Goal: Obtain resource: Download file/media

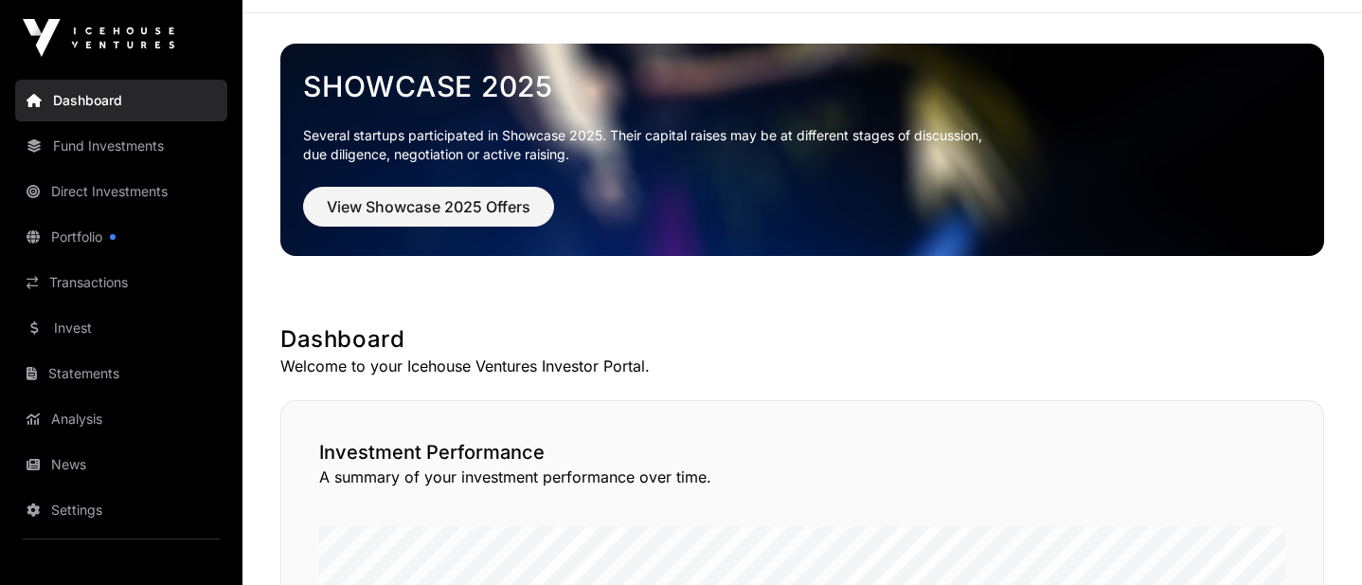
scroll to position [64, 0]
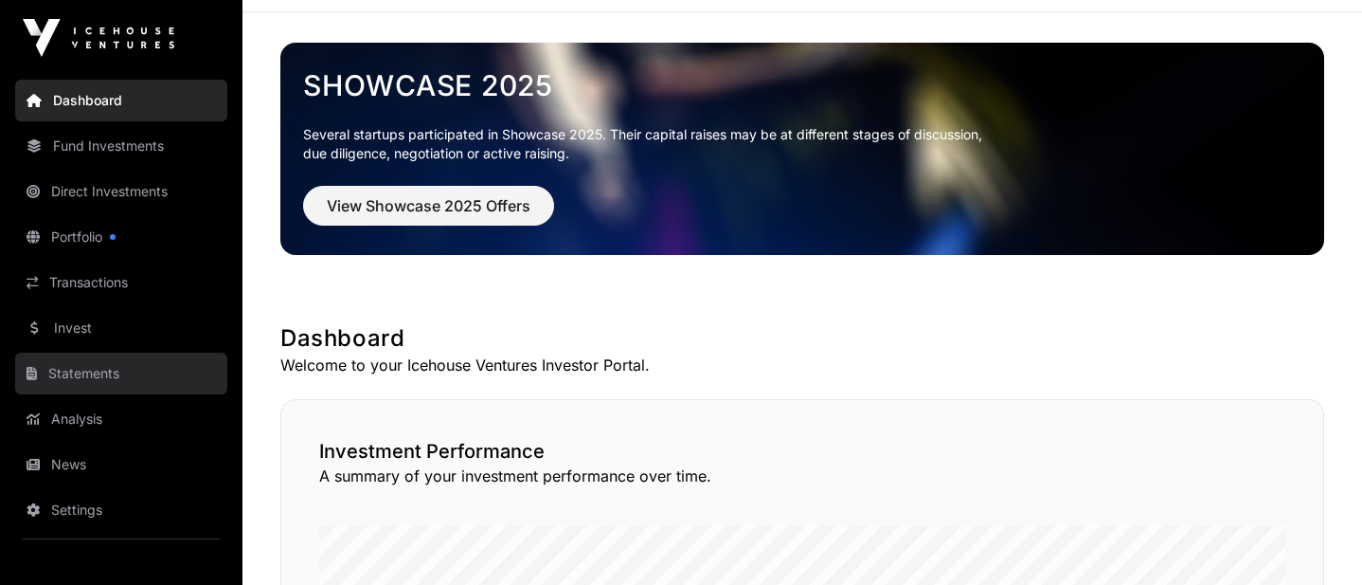
click at [94, 381] on link "Statements" at bounding box center [121, 373] width 212 height 42
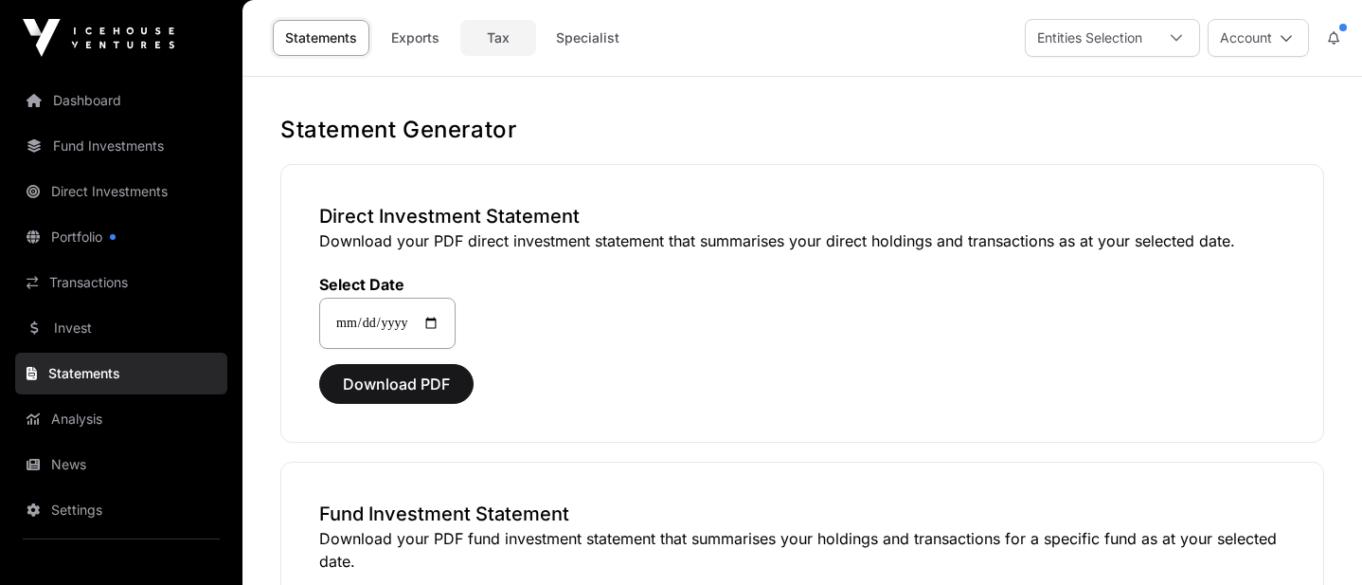
click at [499, 31] on link "Tax" at bounding box center [498, 38] width 76 height 36
select select
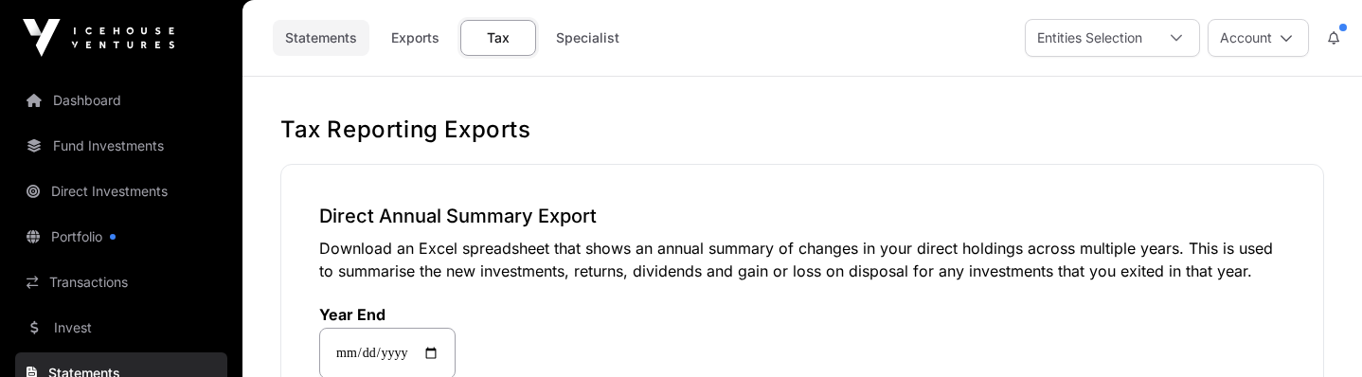
click at [334, 37] on link "Statements" at bounding box center [321, 38] width 97 height 36
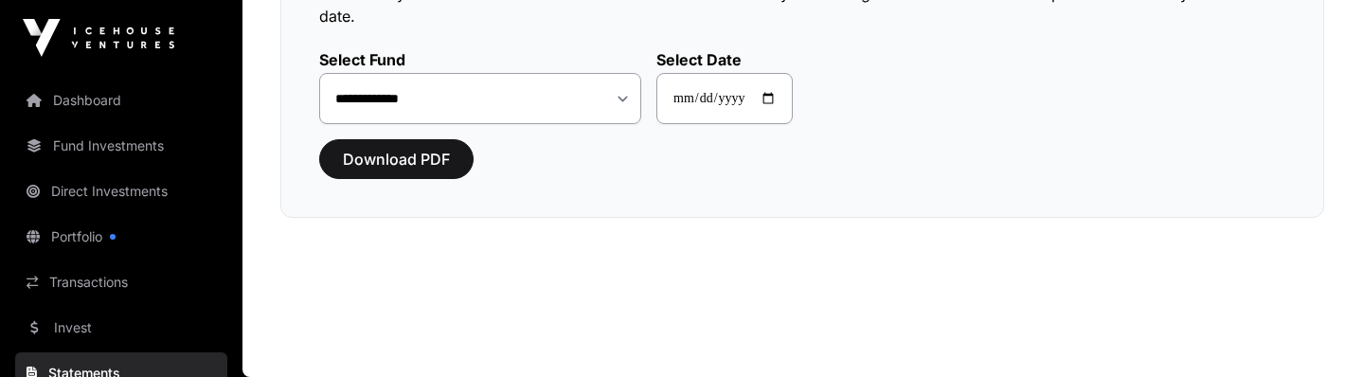
scroll to position [545, 0]
click at [418, 165] on span "Download PDF" at bounding box center [396, 159] width 107 height 23
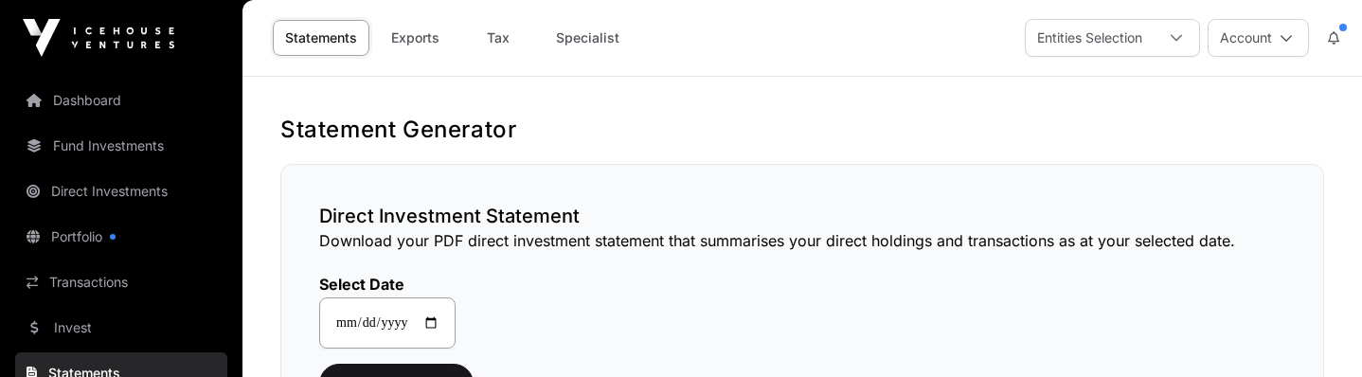
scroll to position [0, 0]
click at [423, 38] on link "Exports" at bounding box center [415, 38] width 76 height 36
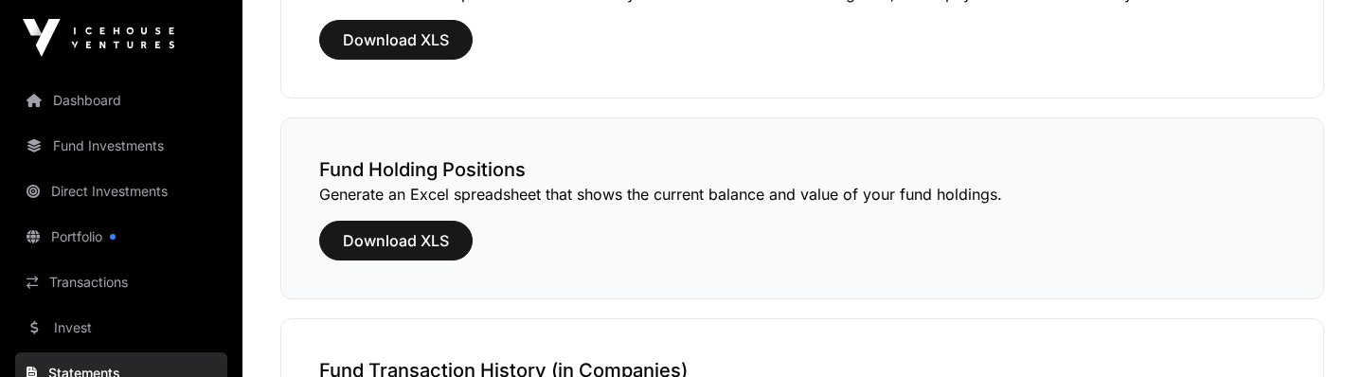
scroll to position [666, 0]
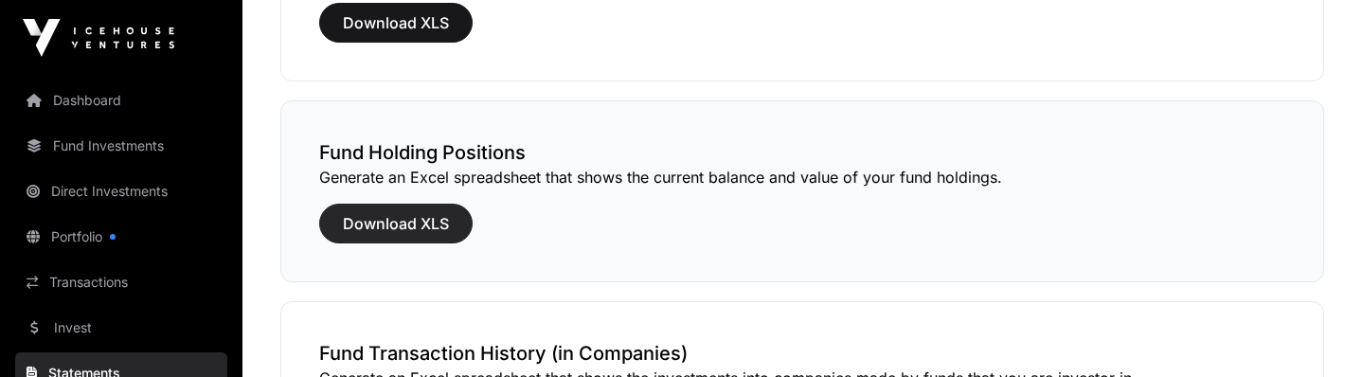
click at [436, 222] on span "Download XLS" at bounding box center [396, 223] width 106 height 23
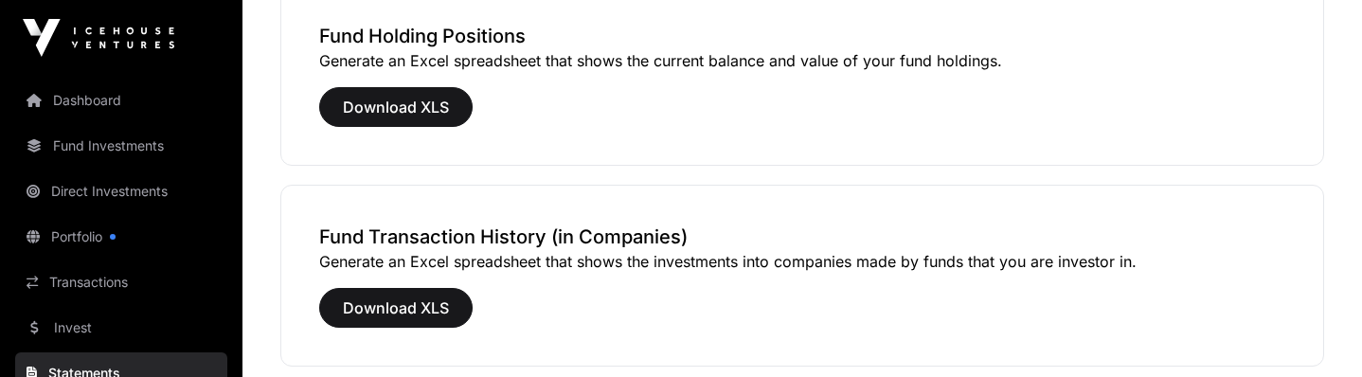
scroll to position [826, 0]
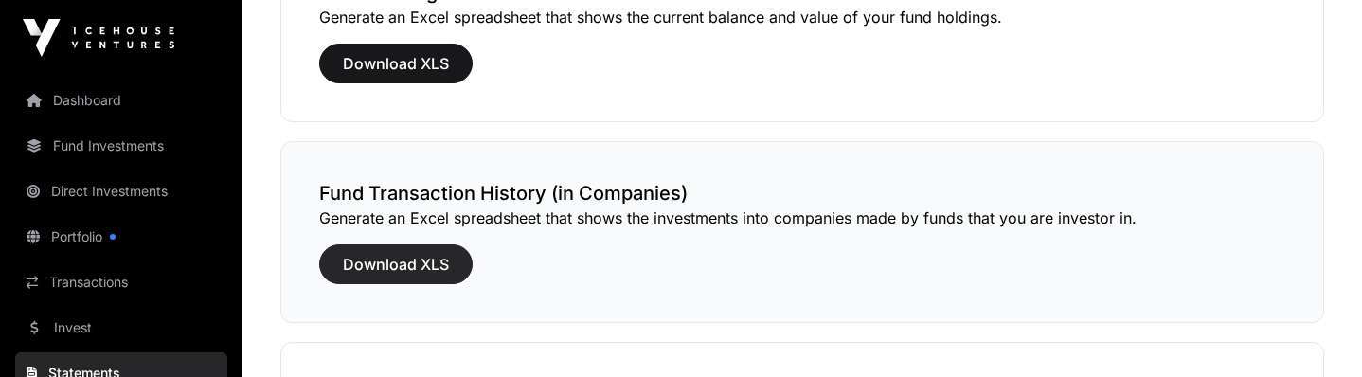
click at [410, 265] on span "Download XLS" at bounding box center [396, 264] width 106 height 23
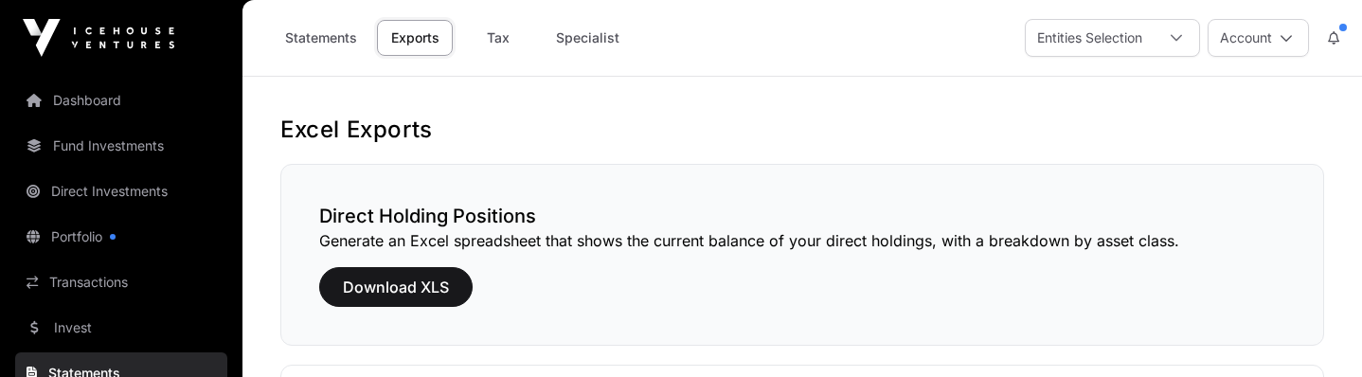
scroll to position [0, 0]
click at [508, 44] on link "Tax" at bounding box center [498, 38] width 76 height 36
select select
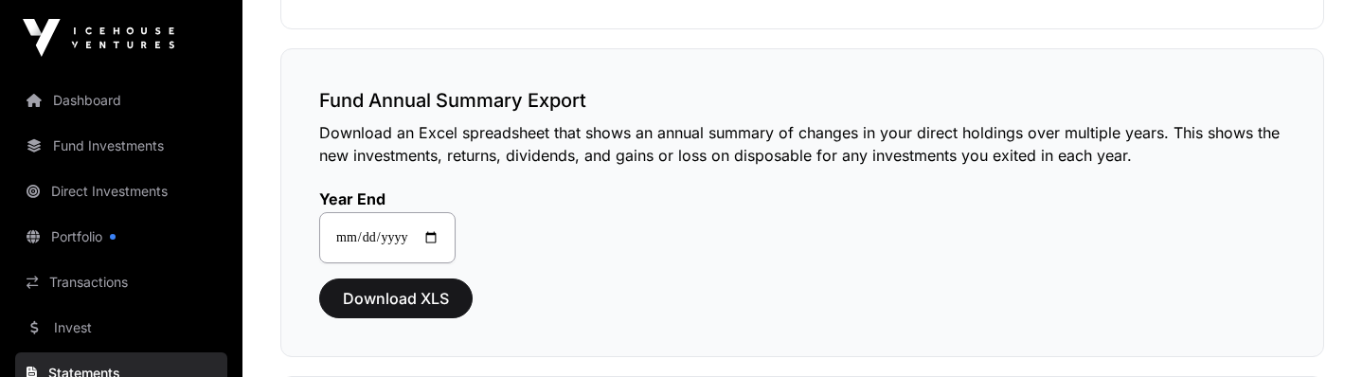
scroll to position [775, 0]
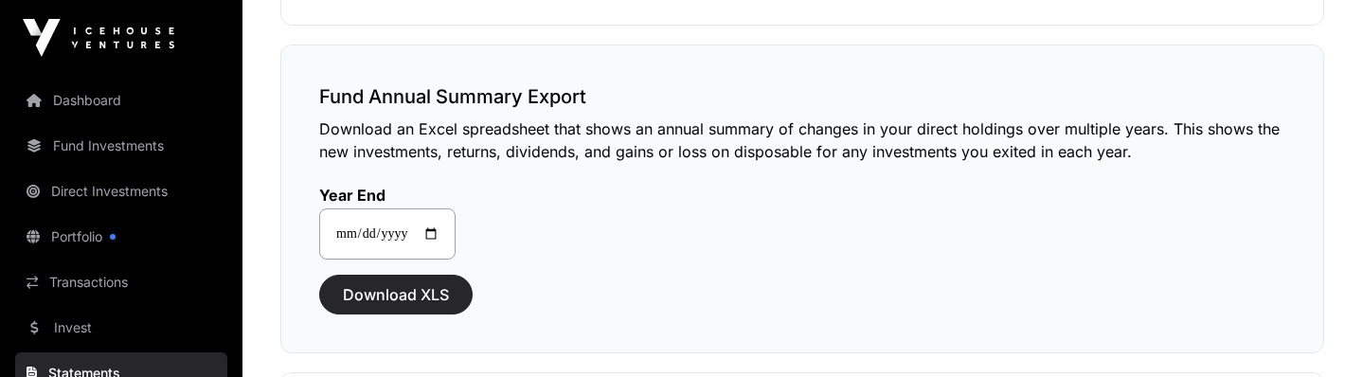
click at [390, 292] on span "Download XLS" at bounding box center [396, 294] width 106 height 23
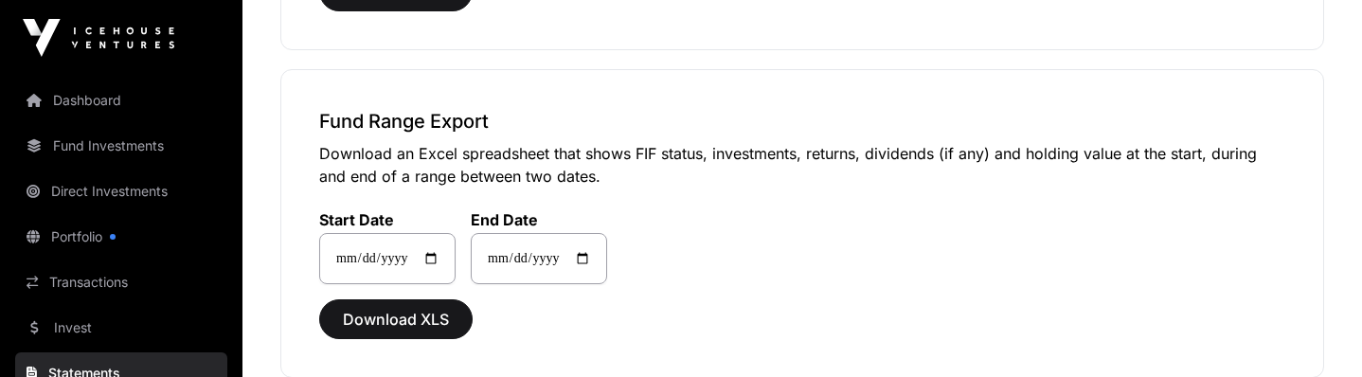
scroll to position [1079, 0]
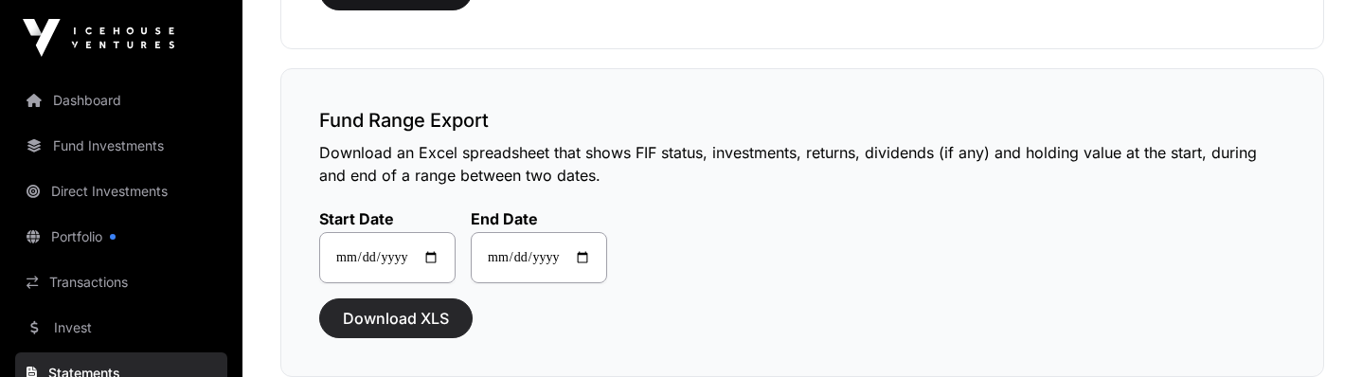
click at [409, 322] on span "Download XLS" at bounding box center [396, 318] width 106 height 23
click at [673, 225] on div "**********" at bounding box center [802, 235] width 966 height 97
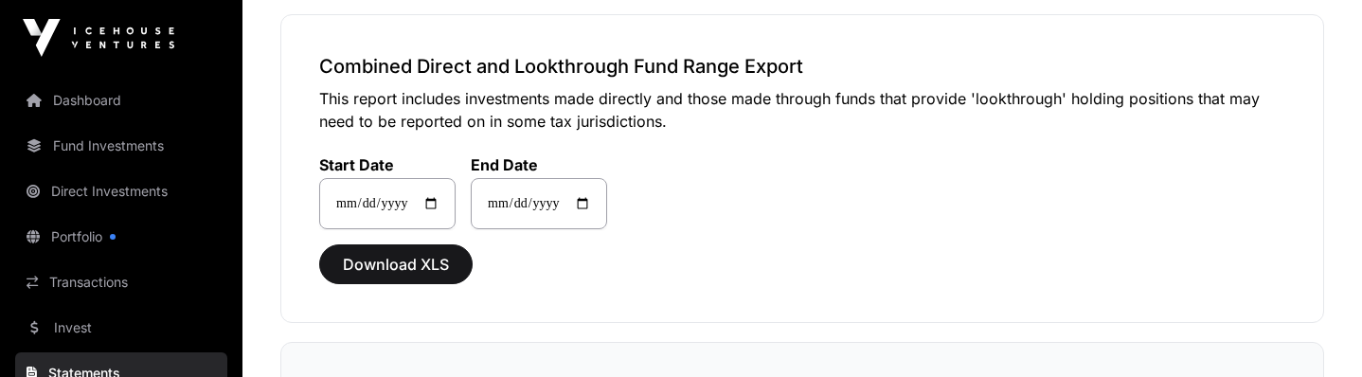
scroll to position [1459, 0]
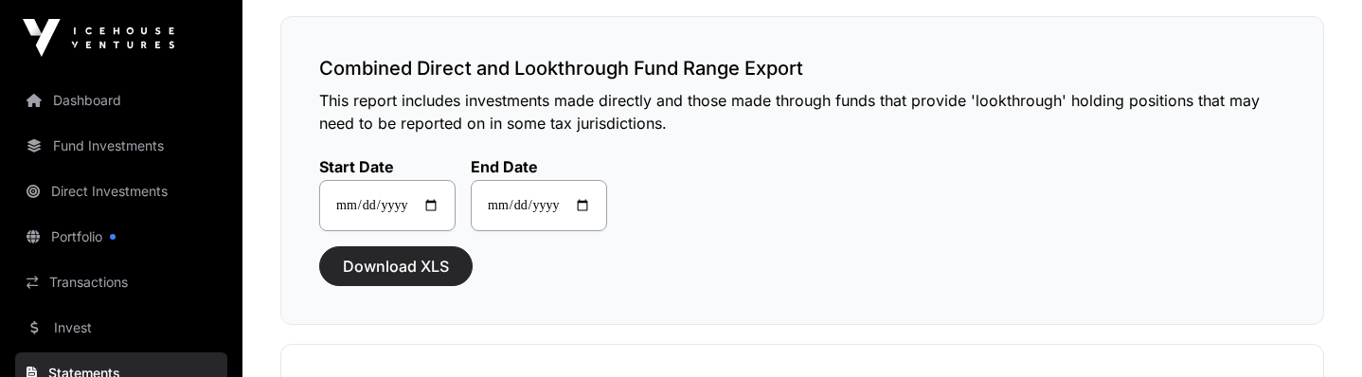
click at [434, 261] on span "Download XLS" at bounding box center [396, 266] width 106 height 23
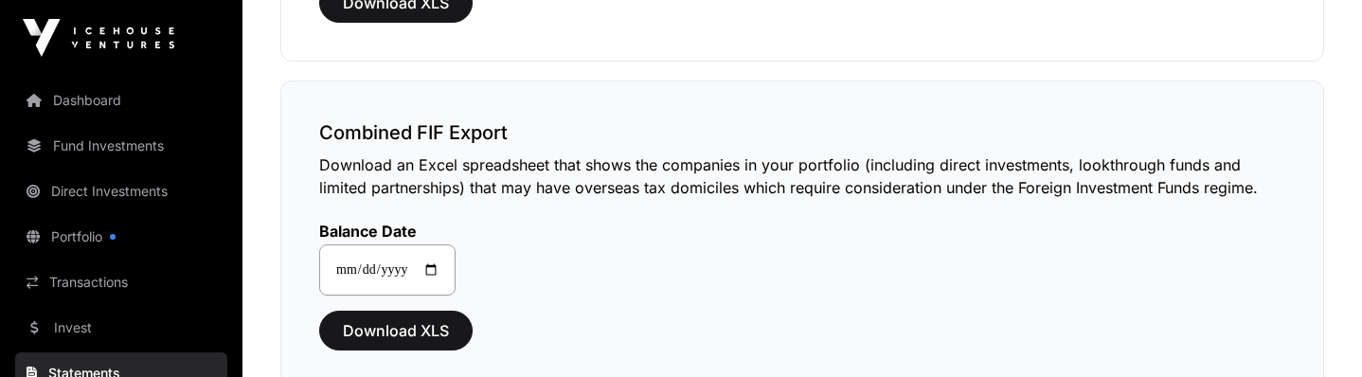
scroll to position [1726, 0]
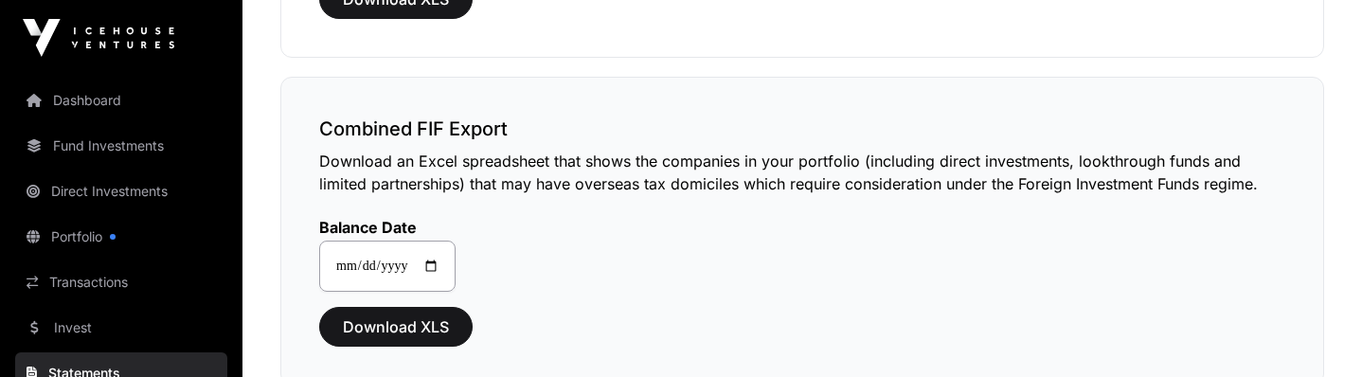
click at [705, 214] on div "**********" at bounding box center [802, 243] width 966 height 97
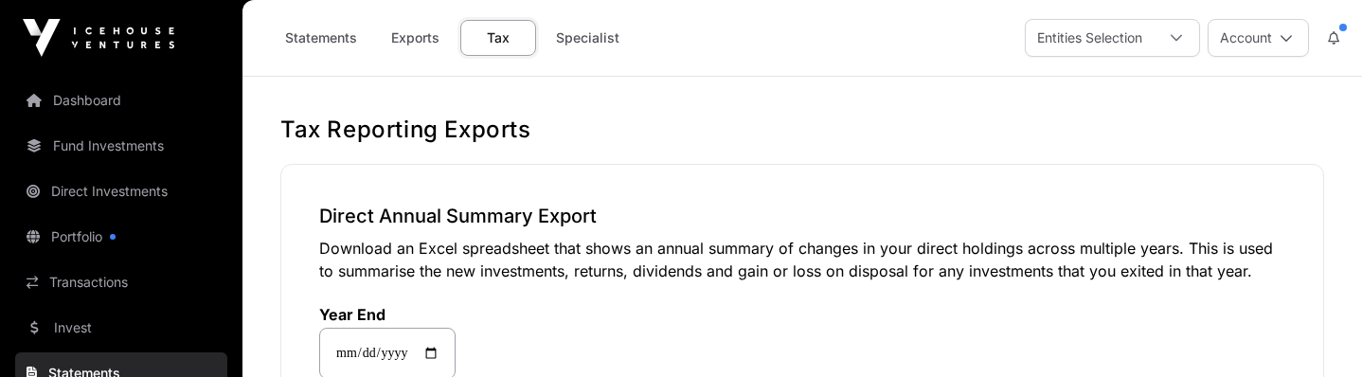
scroll to position [0, 0]
click at [597, 37] on link "Specialist" at bounding box center [588, 38] width 88 height 36
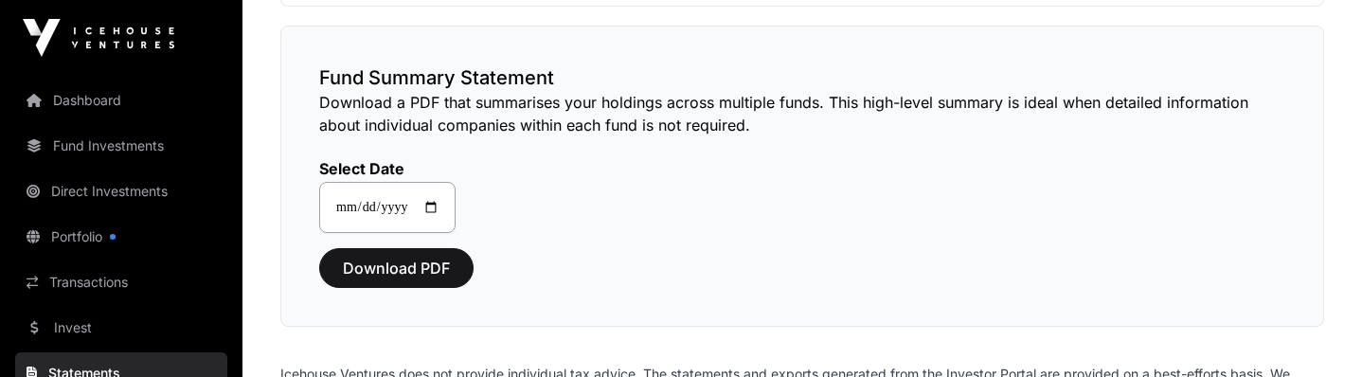
scroll to position [461, 0]
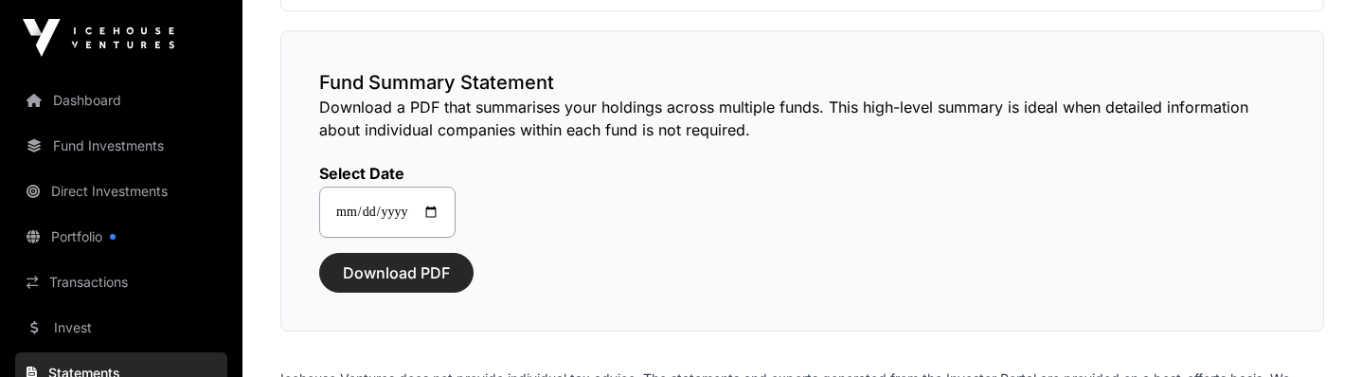
click at [431, 271] on span "Download PDF" at bounding box center [396, 272] width 107 height 23
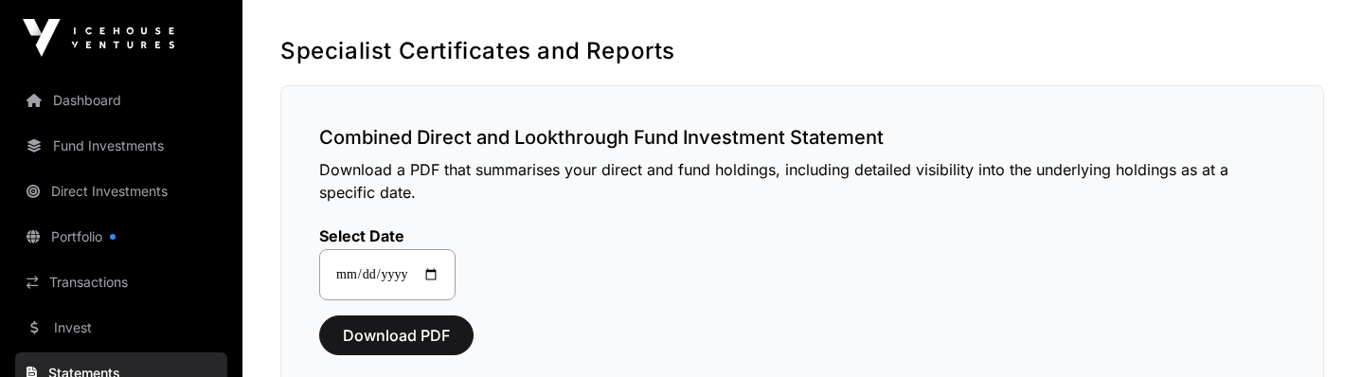
scroll to position [79, 0]
click at [397, 337] on span "Download PDF" at bounding box center [396, 335] width 107 height 23
click at [663, 259] on div "**********" at bounding box center [802, 252] width 966 height 97
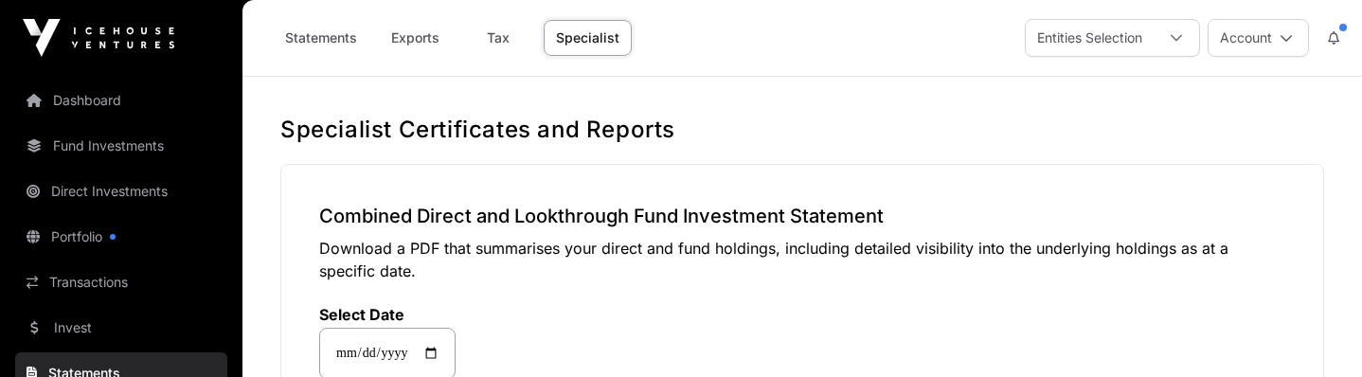
scroll to position [0, 0]
click at [501, 37] on link "Tax" at bounding box center [498, 38] width 76 height 36
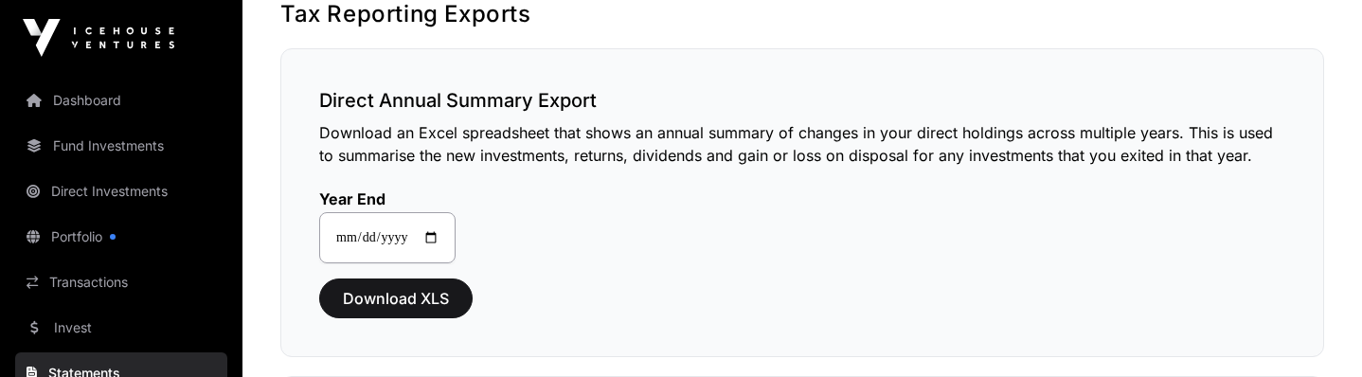
scroll to position [117, 0]
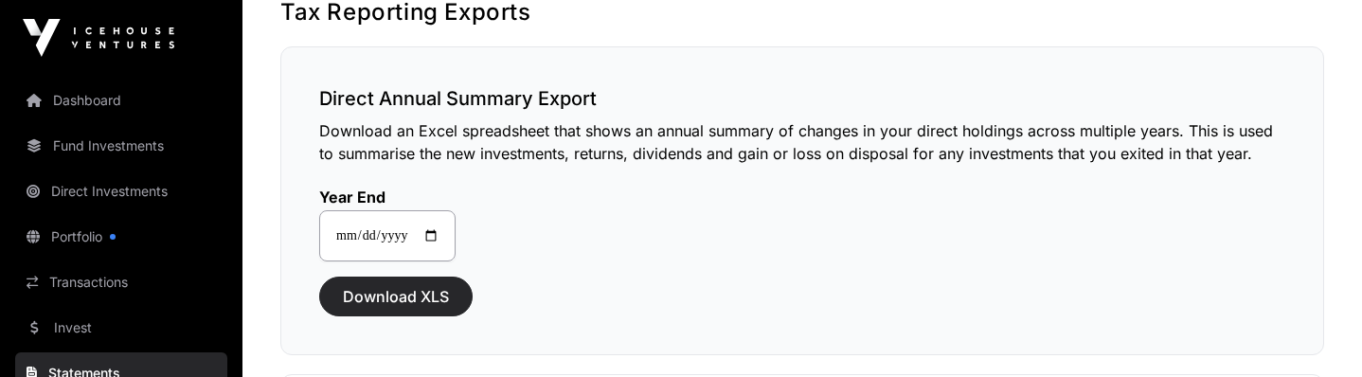
click at [408, 296] on span "Download XLS" at bounding box center [396, 296] width 106 height 23
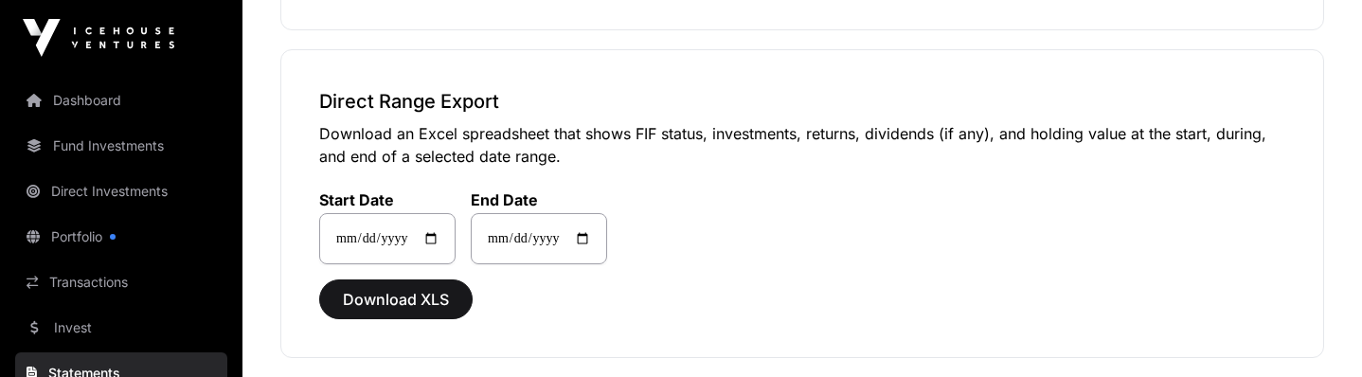
scroll to position [445, 0]
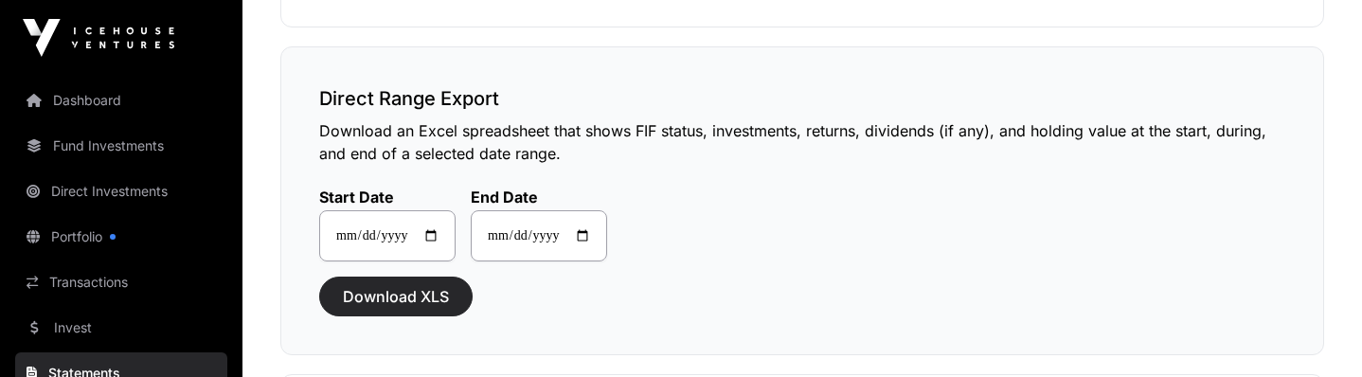
click at [391, 296] on span "Download XLS" at bounding box center [396, 296] width 106 height 23
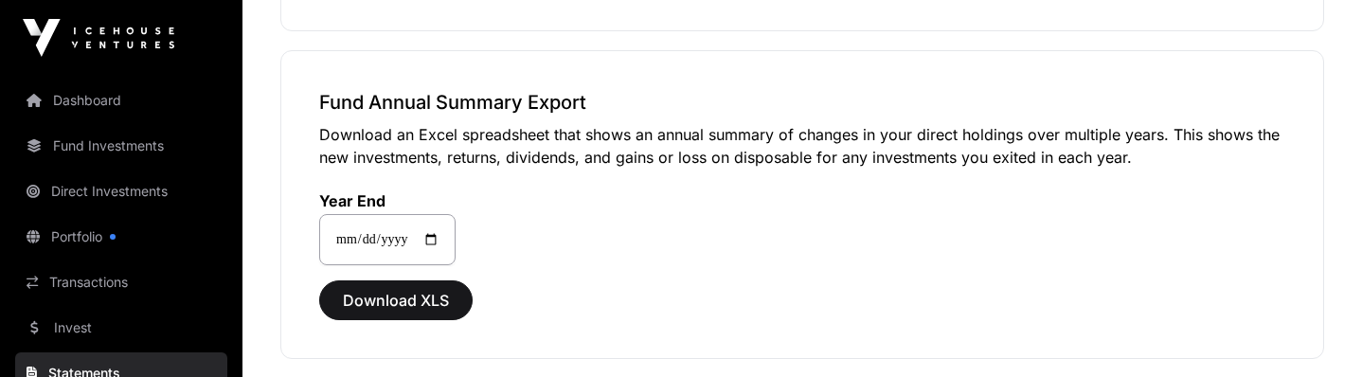
scroll to position [779, 0]
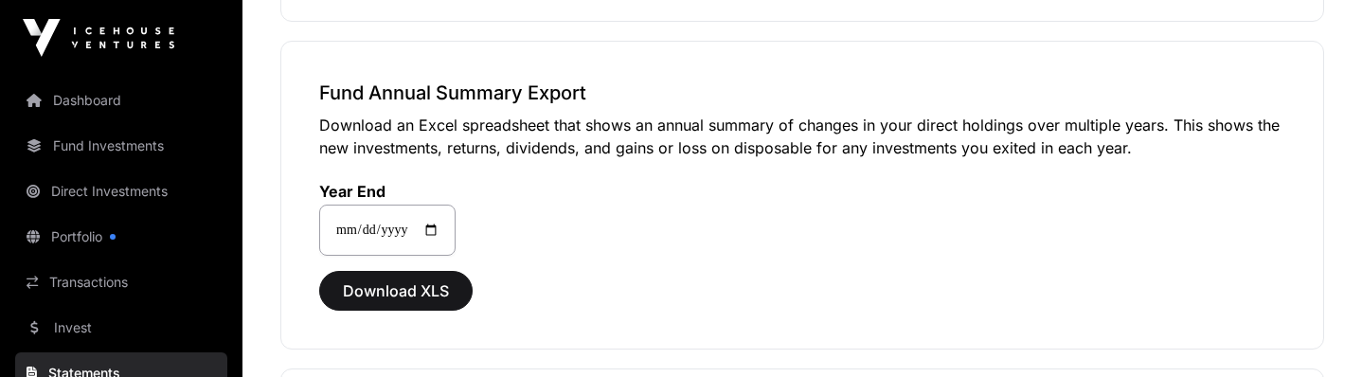
click at [419, 295] on span "Download XLS" at bounding box center [396, 290] width 106 height 23
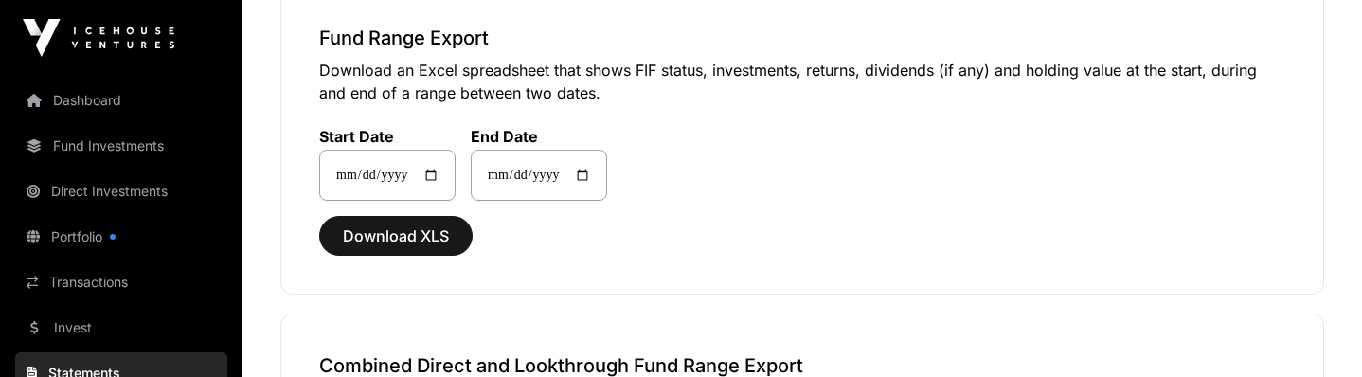
scroll to position [1147, 0]
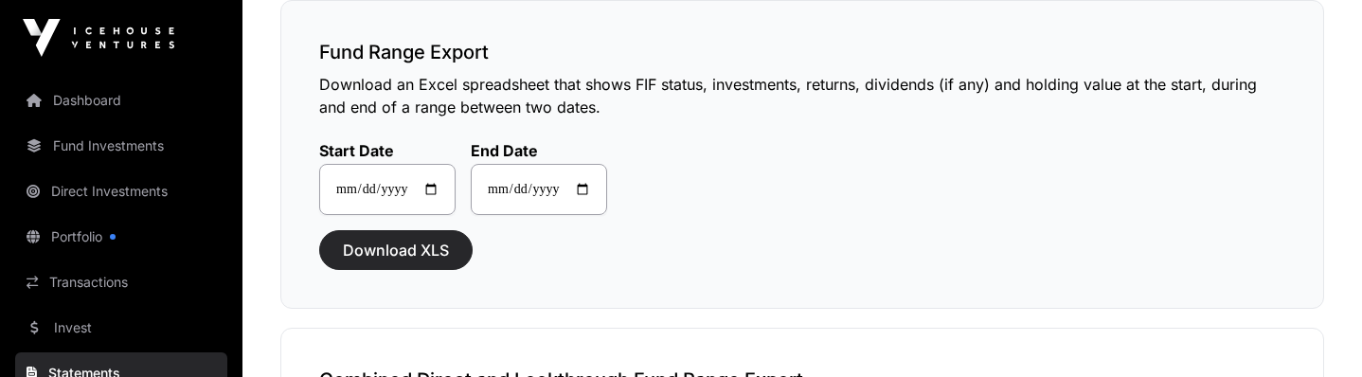
click at [409, 250] on span "Download XLS" at bounding box center [396, 250] width 106 height 23
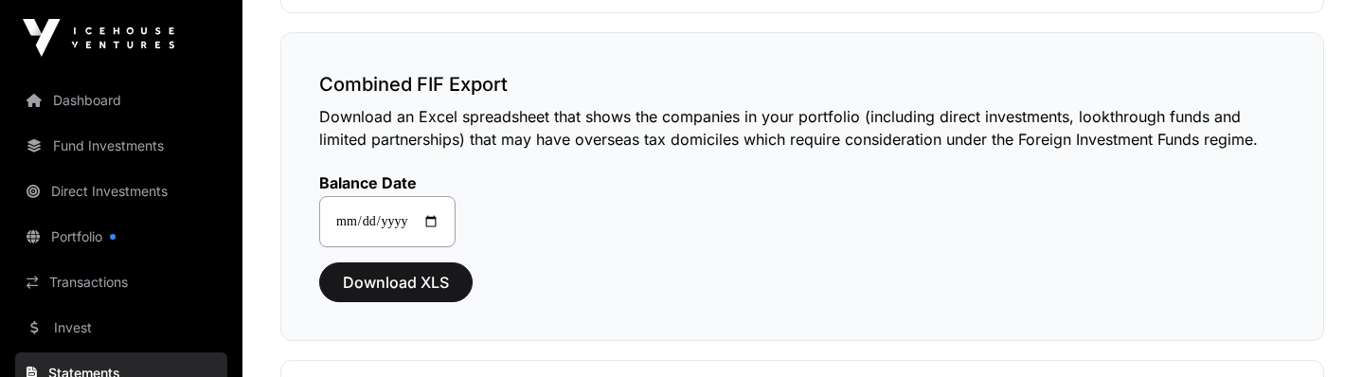
scroll to position [1758, 0]
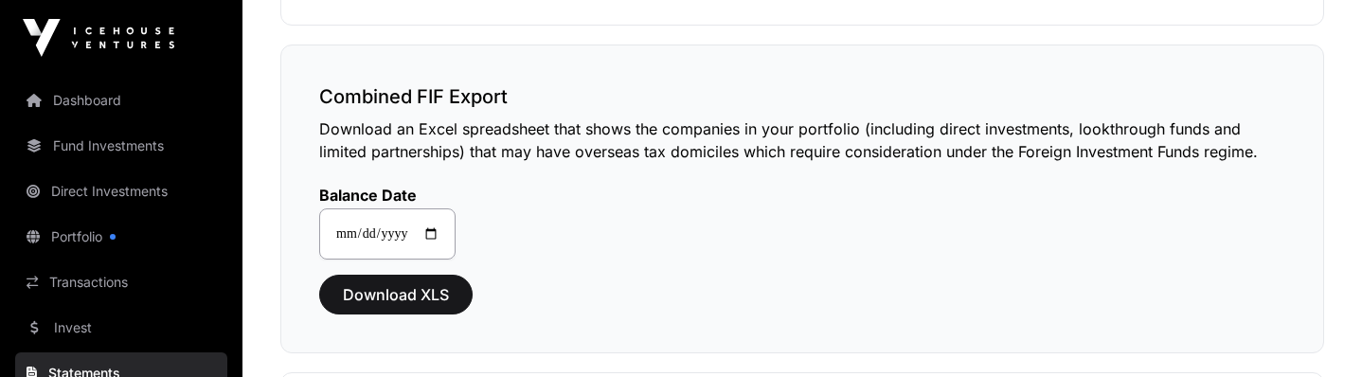
click at [619, 207] on div "**********" at bounding box center [802, 211] width 966 height 97
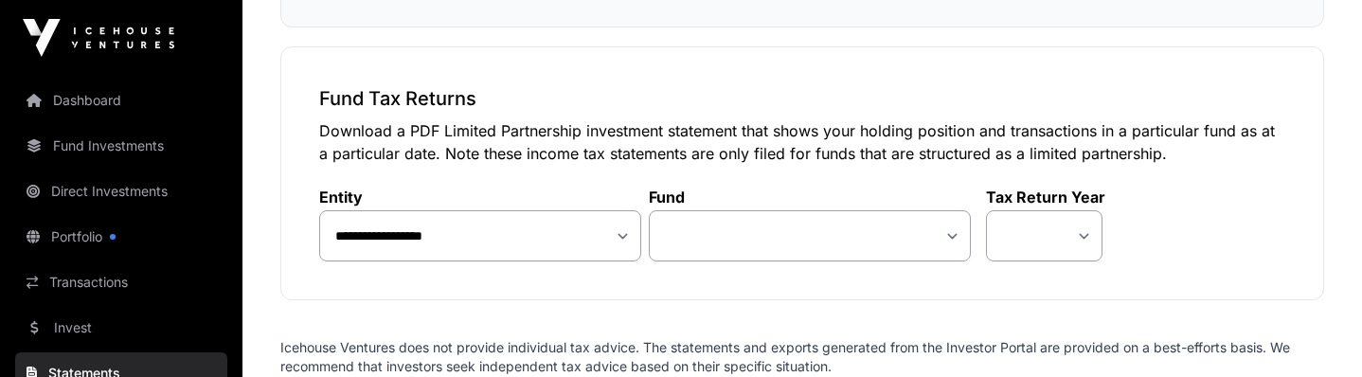
scroll to position [2087, 0]
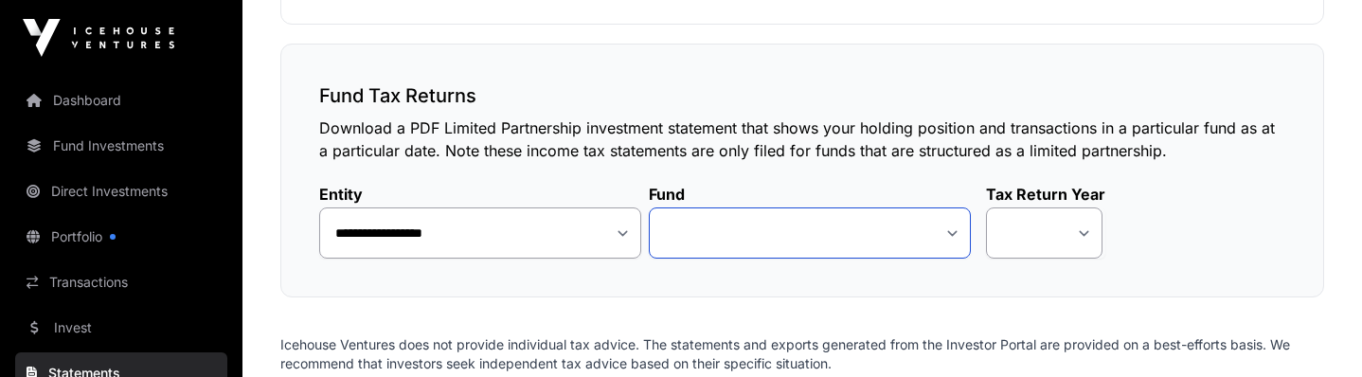
select select "**"
select select "*"
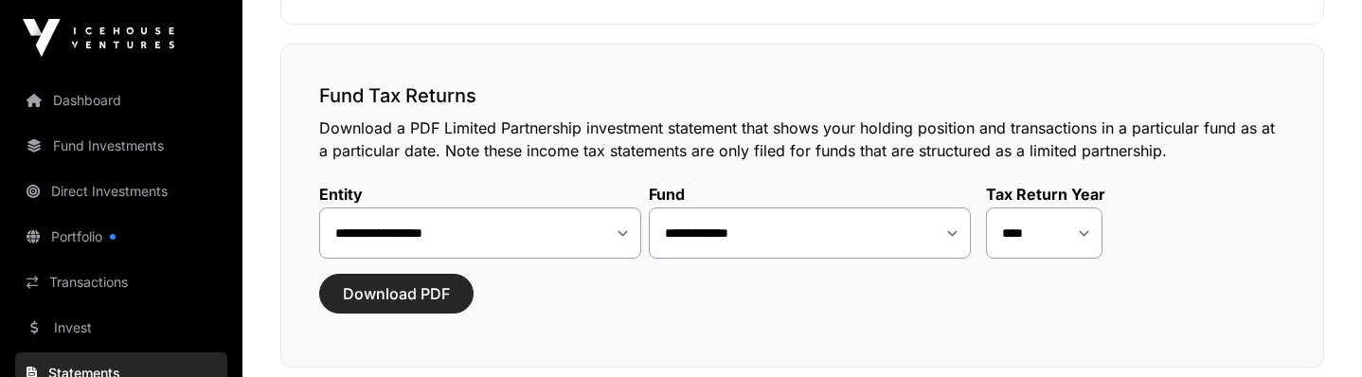
click at [361, 297] on span "Download PDF" at bounding box center [396, 293] width 107 height 23
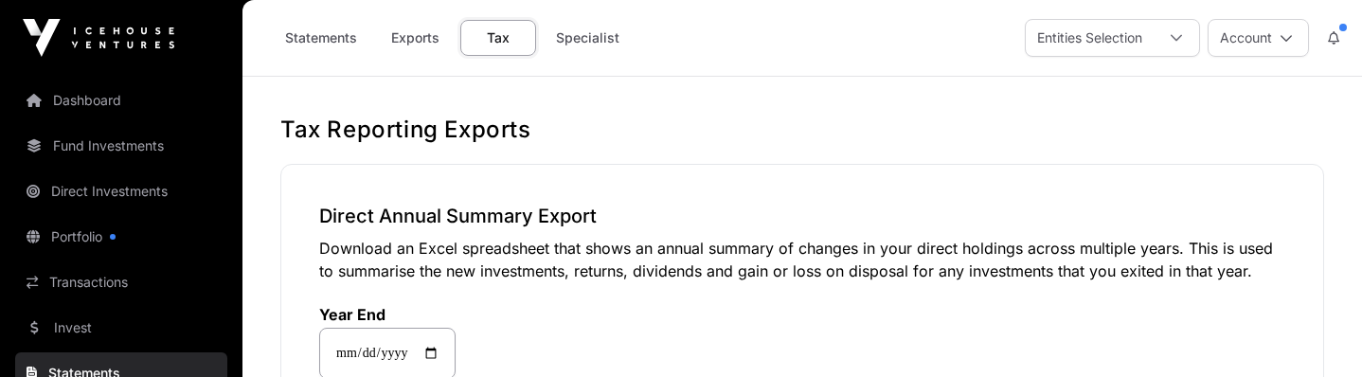
scroll to position [0, 0]
click at [332, 35] on link "Statements" at bounding box center [321, 38] width 97 height 36
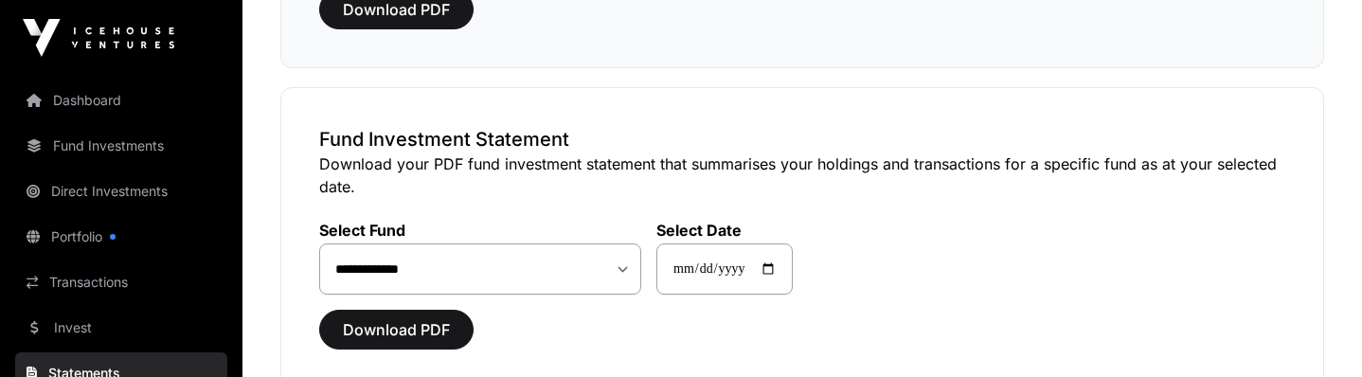
scroll to position [387, 0]
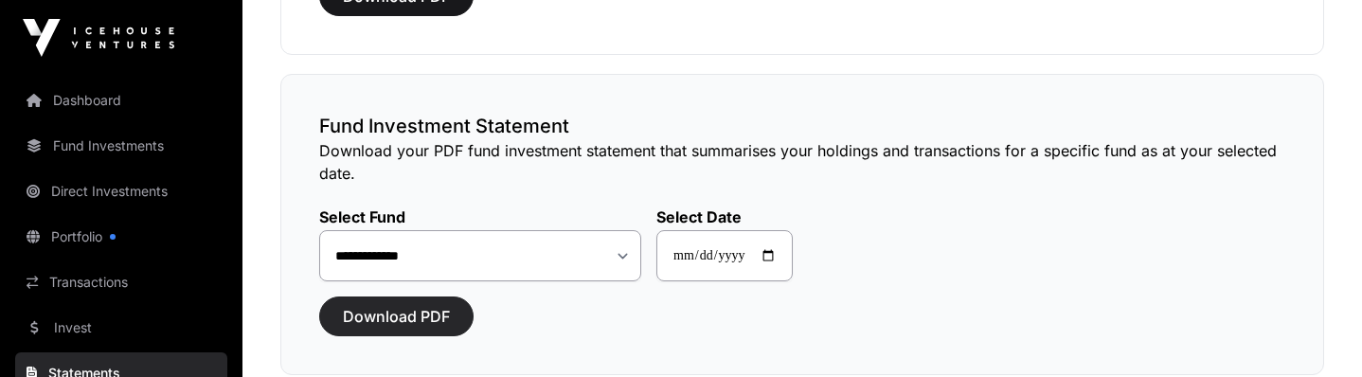
click at [439, 315] on span "Download PDF" at bounding box center [396, 316] width 107 height 23
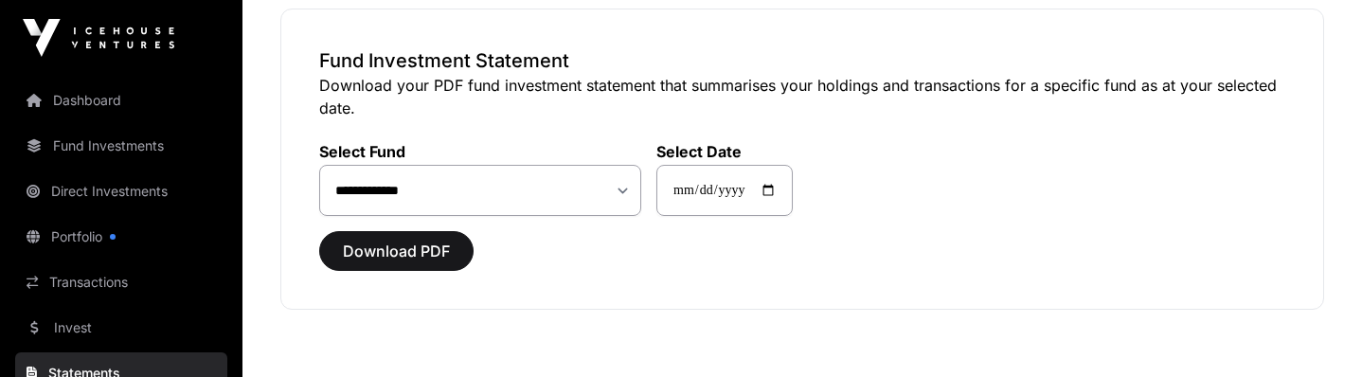
scroll to position [161, 0]
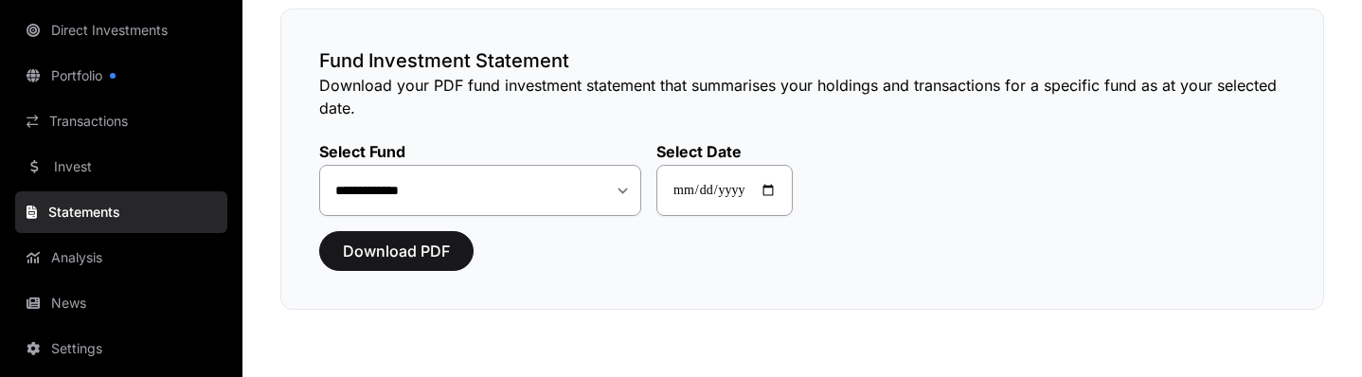
click at [537, 294] on div "**********" at bounding box center [802, 159] width 1044 height 301
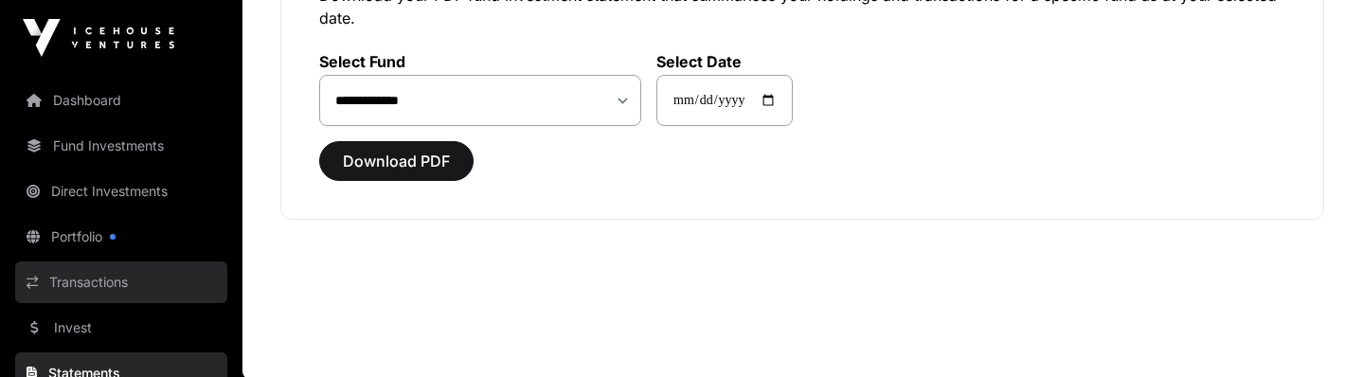
scroll to position [0, 0]
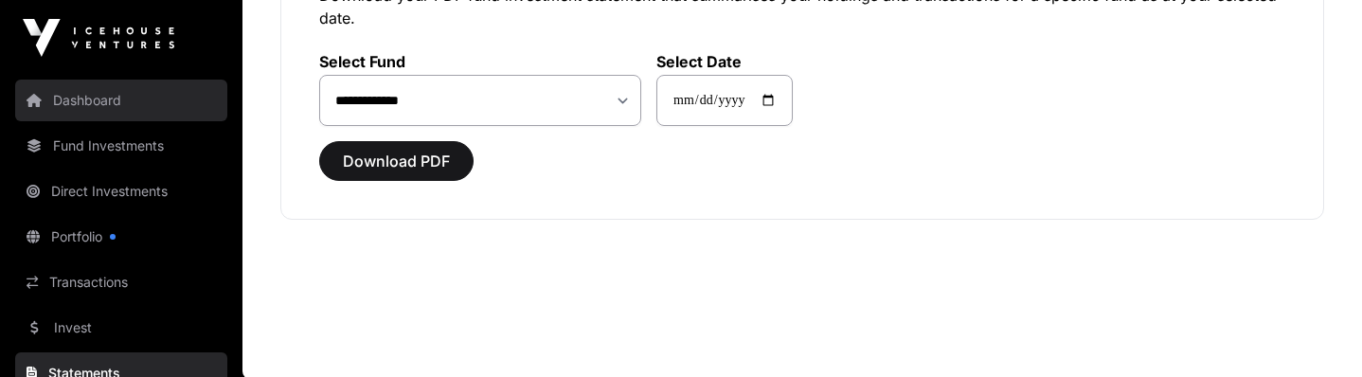
click at [92, 97] on link "Dashboard" at bounding box center [121, 101] width 212 height 42
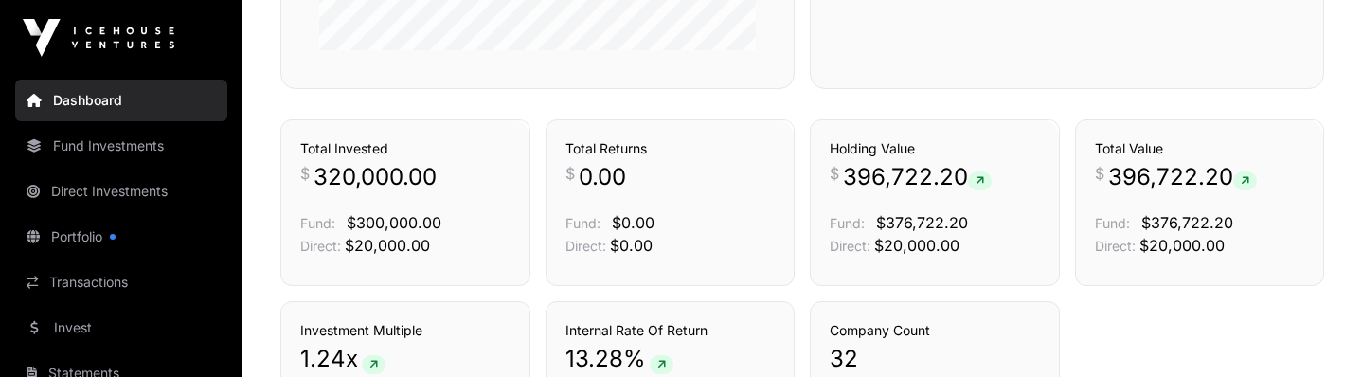
scroll to position [1090, 0]
